Goal: Information Seeking & Learning: Learn about a topic

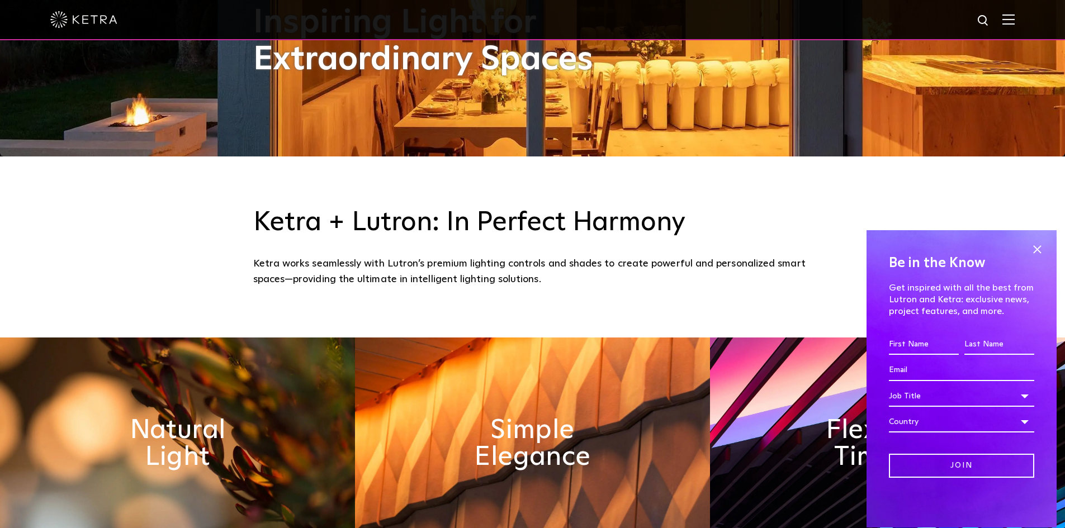
scroll to position [391, 0]
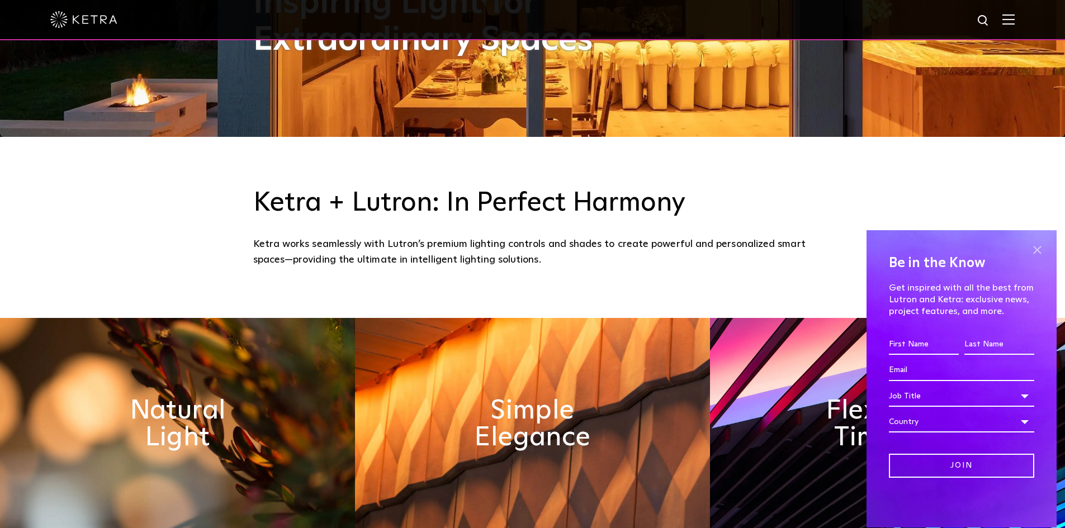
click at [1045, 250] on div "Be in the Know Get inspired with all the best from Lutron and [PERSON_NAME]: ex…" at bounding box center [961, 379] width 190 height 298
click at [1040, 248] on span at bounding box center [1036, 249] width 17 height 17
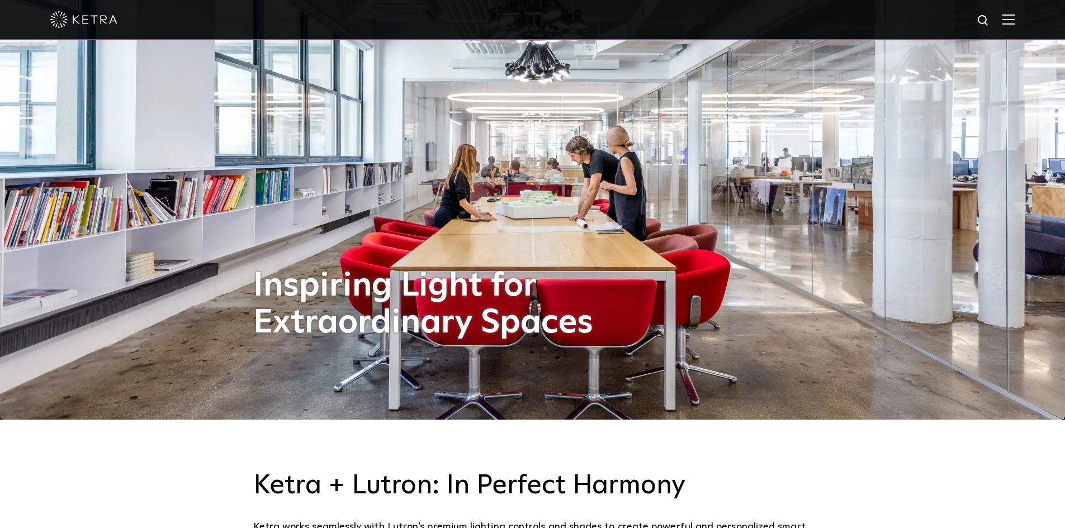
scroll to position [0, 0]
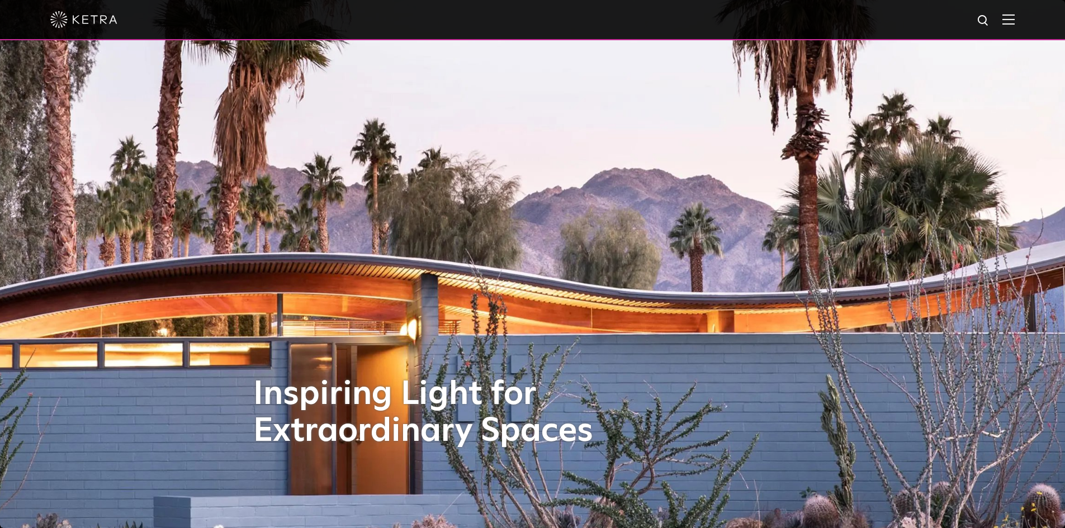
click at [1026, 20] on div at bounding box center [532, 20] width 1065 height 40
click at [1011, 21] on img at bounding box center [1008, 19] width 12 height 11
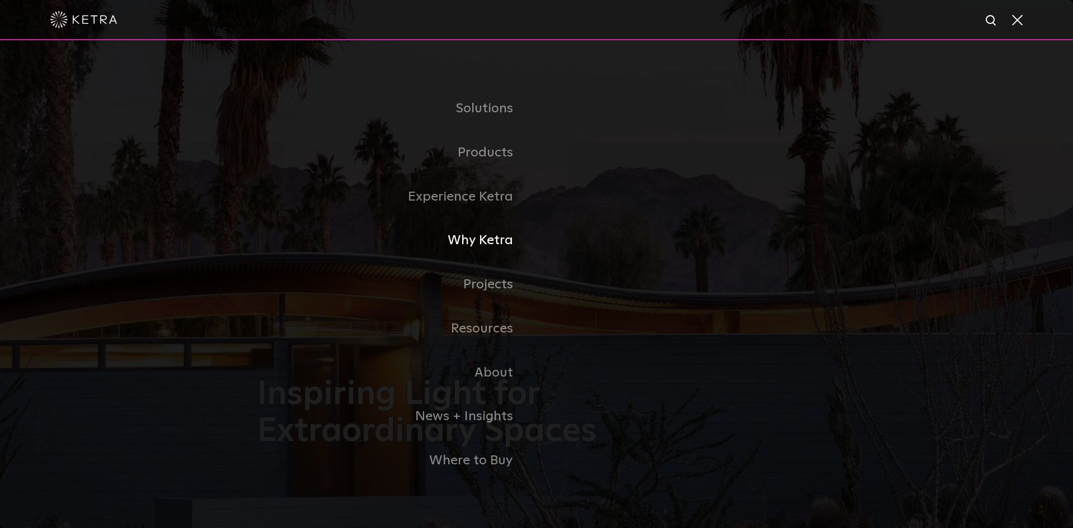
click at [491, 249] on link "Why Ketra" at bounding box center [396, 241] width 279 height 44
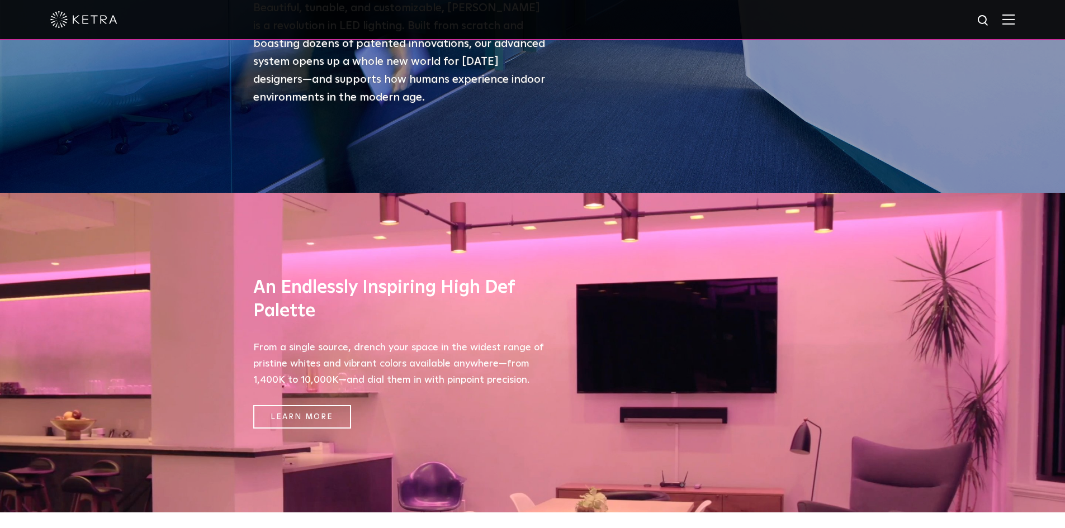
scroll to position [335, 0]
click at [1014, 15] on img at bounding box center [1008, 19] width 12 height 11
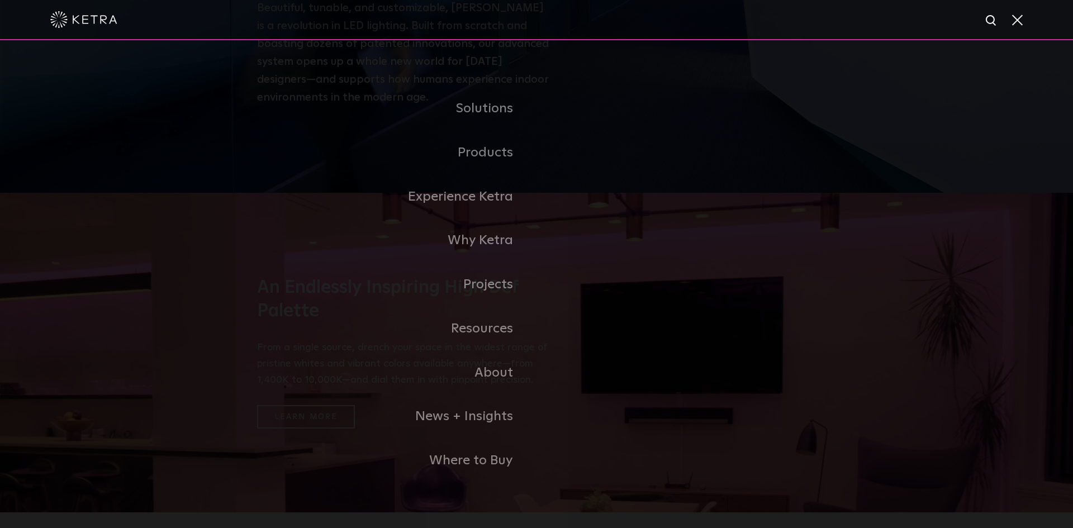
click at [0, 0] on link "Residential Products" at bounding box center [0, 0] width 0 height 0
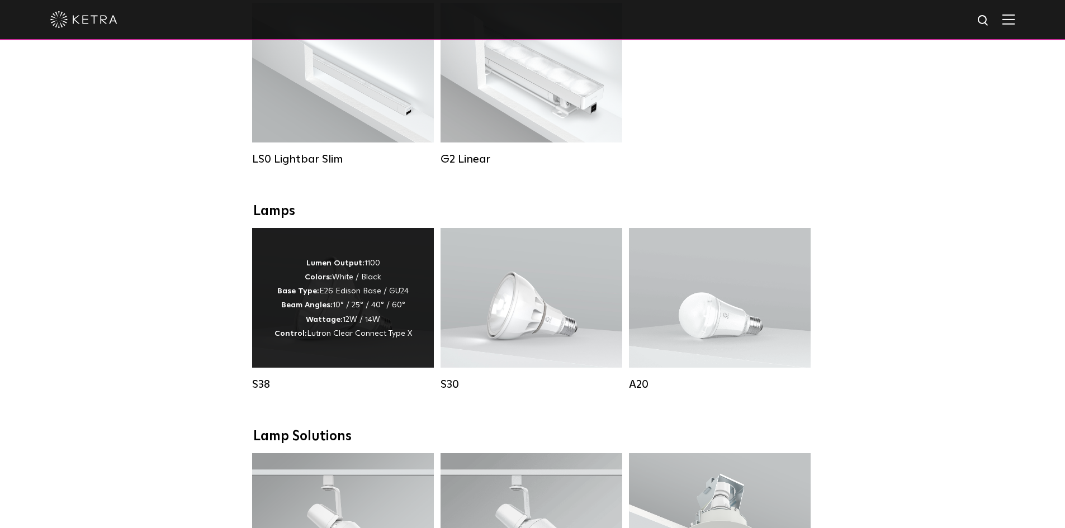
scroll to position [503, 0]
